Goal: Check status: Check status

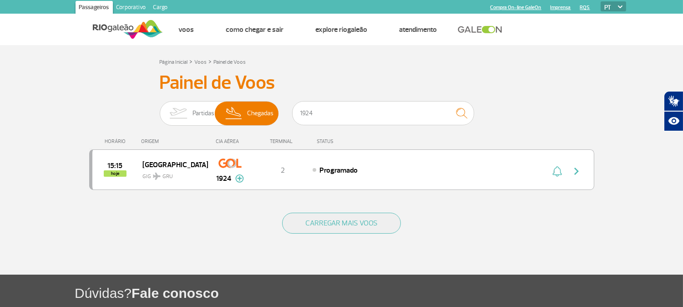
click at [171, 98] on div "Painel de Voos Partidas Chegadas 1924 15:15 hoje [GEOGRAPHIC_DATA] GRU GIG 1924…" at bounding box center [341, 136] width 505 height 130
click at [395, 113] on input "3026" at bounding box center [383, 113] width 182 height 24
drag, startPoint x: 290, startPoint y: 108, endPoint x: 164, endPoint y: 96, distance: 127.1
click at [167, 93] on div "Painel de Voos Partidas Chegadas 3026 20:30 20:21 hoje Brasília BSB GIG 3026 Pa…" at bounding box center [341, 136] width 505 height 130
type input "75"
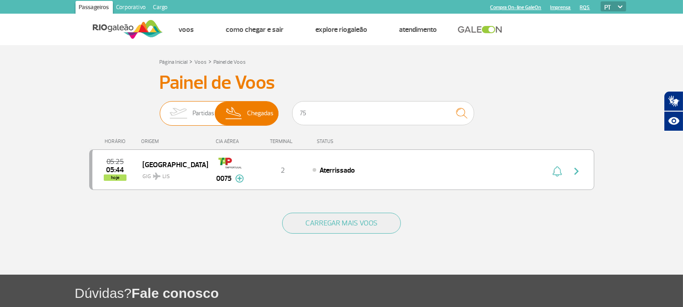
click at [198, 115] on span "Partidas" at bounding box center [204, 114] width 22 height 24
click at [160, 109] on input "Partidas Chegadas" at bounding box center [160, 109] width 0 height 0
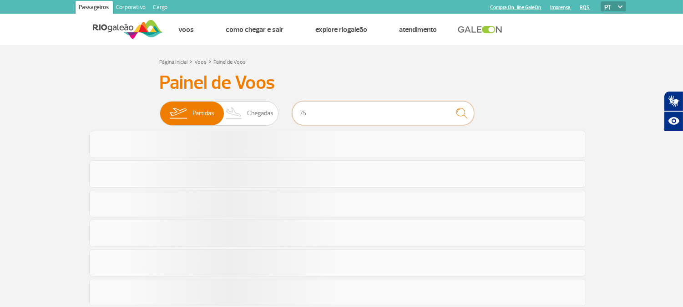
click at [335, 116] on input "75" at bounding box center [383, 113] width 182 height 24
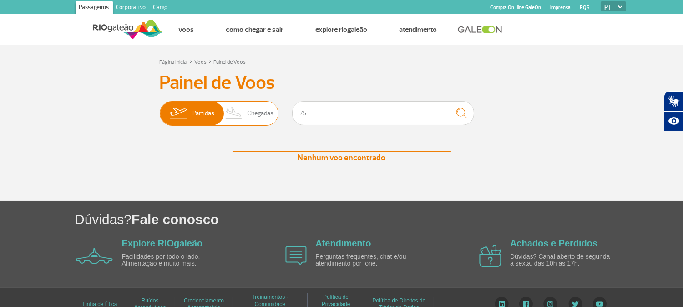
click at [258, 111] on span "Chegadas" at bounding box center [260, 114] width 26 height 24
click at [160, 109] on input "Partidas Chegadas" at bounding box center [160, 109] width 0 height 0
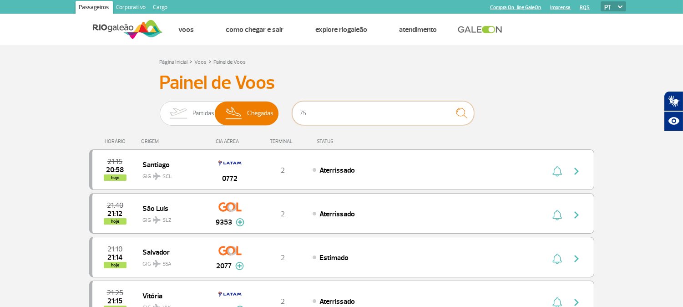
click at [334, 115] on input "75" at bounding box center [383, 113] width 182 height 24
